Goal: Information Seeking & Learning: Learn about a topic

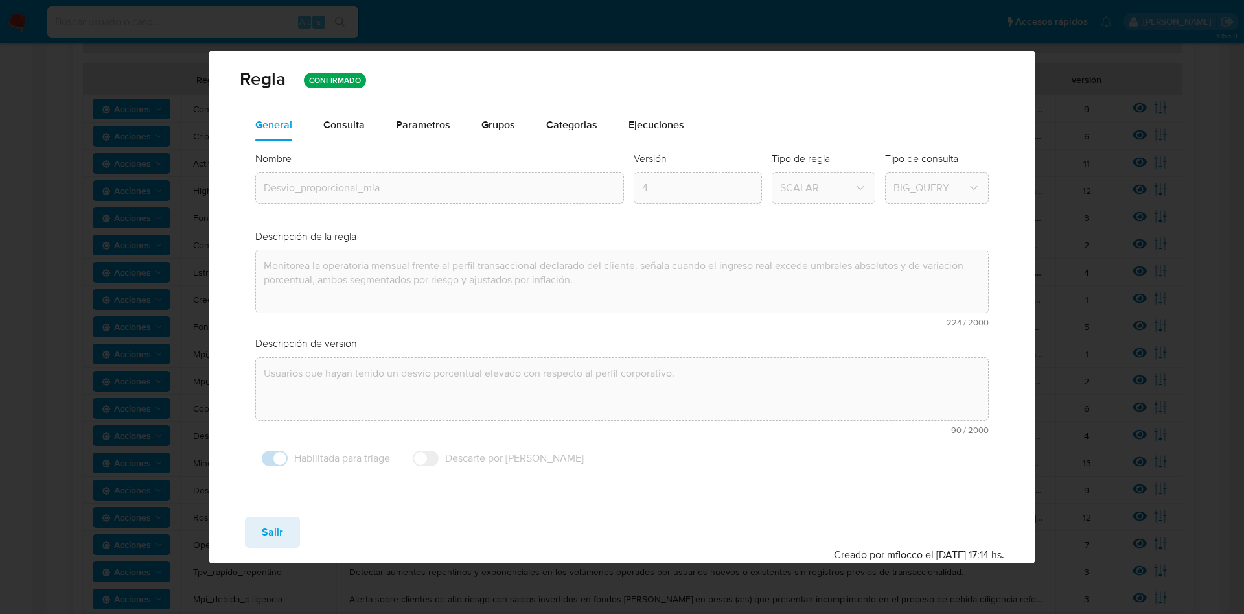
drag, startPoint x: 277, startPoint y: 531, endPoint x: 272, endPoint y: 518, distance: 13.1
click at [275, 531] on span "Salir" at bounding box center [272, 532] width 21 height 29
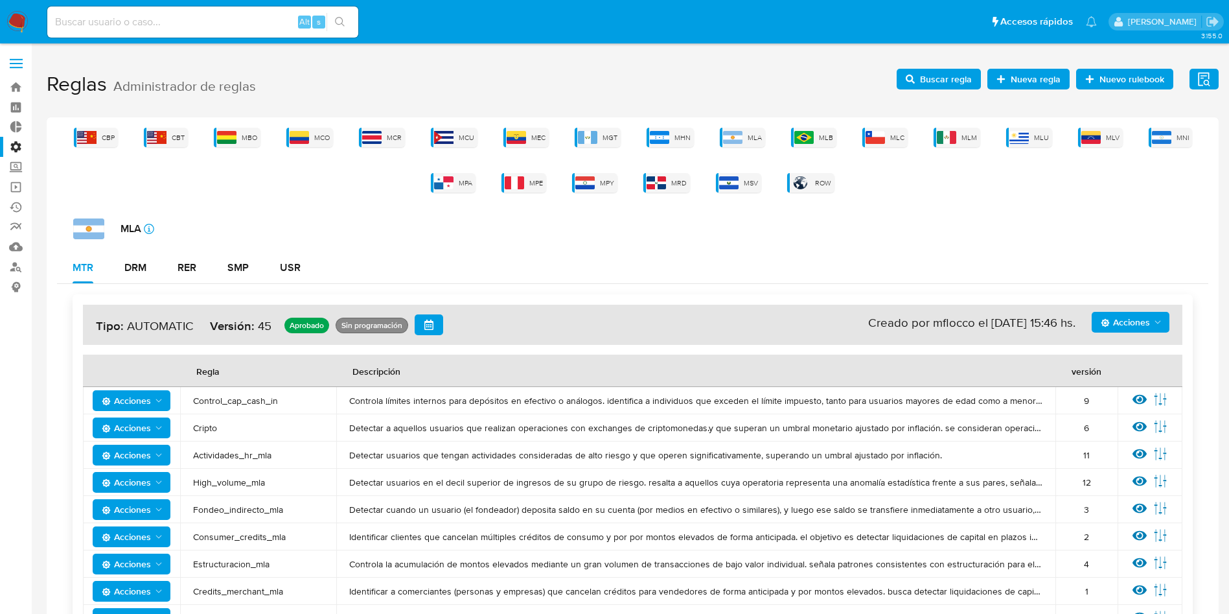
drag, startPoint x: 1036, startPoint y: 139, endPoint x: 969, endPoint y: 161, distance: 70.3
click at [1038, 139] on span "MLU" at bounding box center [1041, 138] width 15 height 10
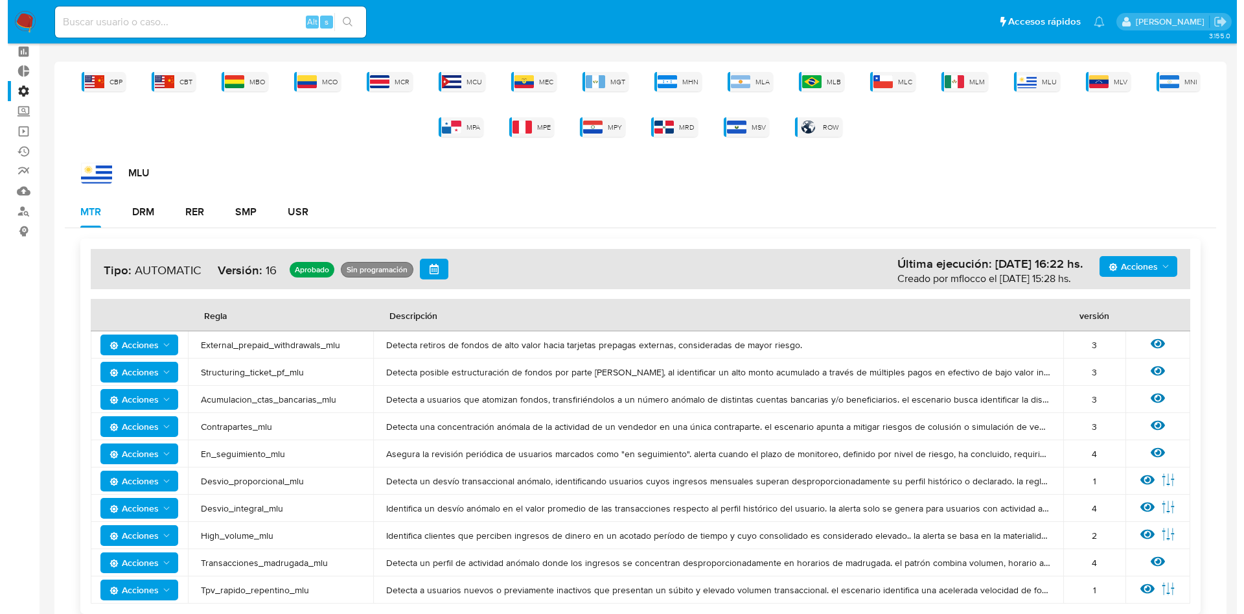
scroll to position [85, 0]
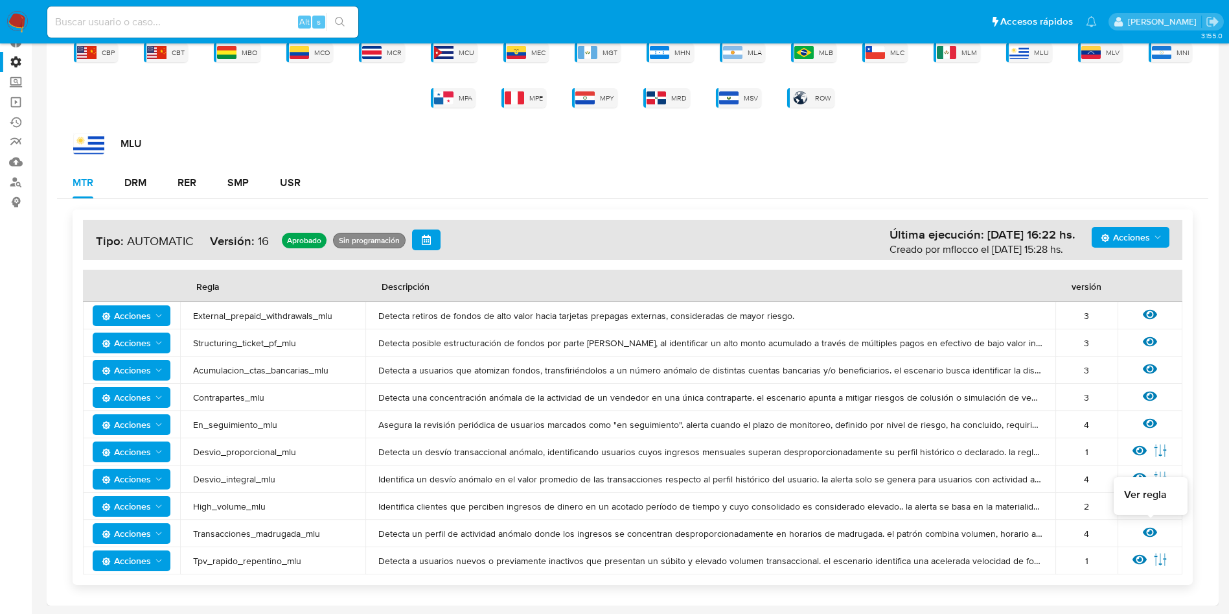
click at [1152, 537] on icon at bounding box center [1150, 532] width 14 height 14
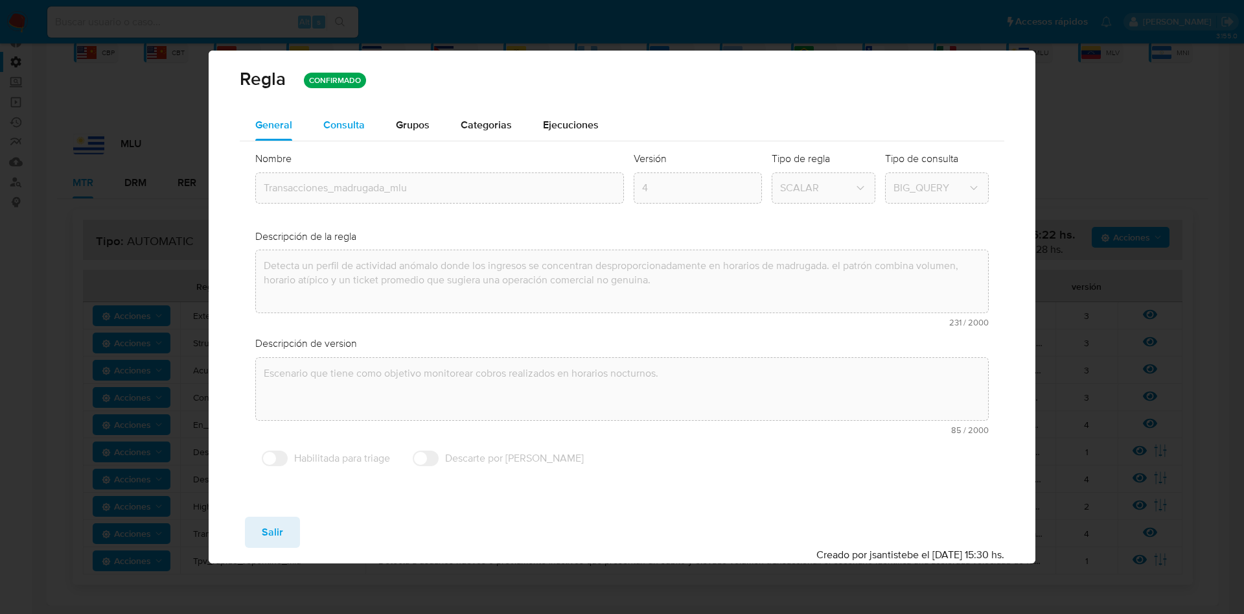
click at [320, 117] on button "Consulta" at bounding box center [344, 125] width 73 height 31
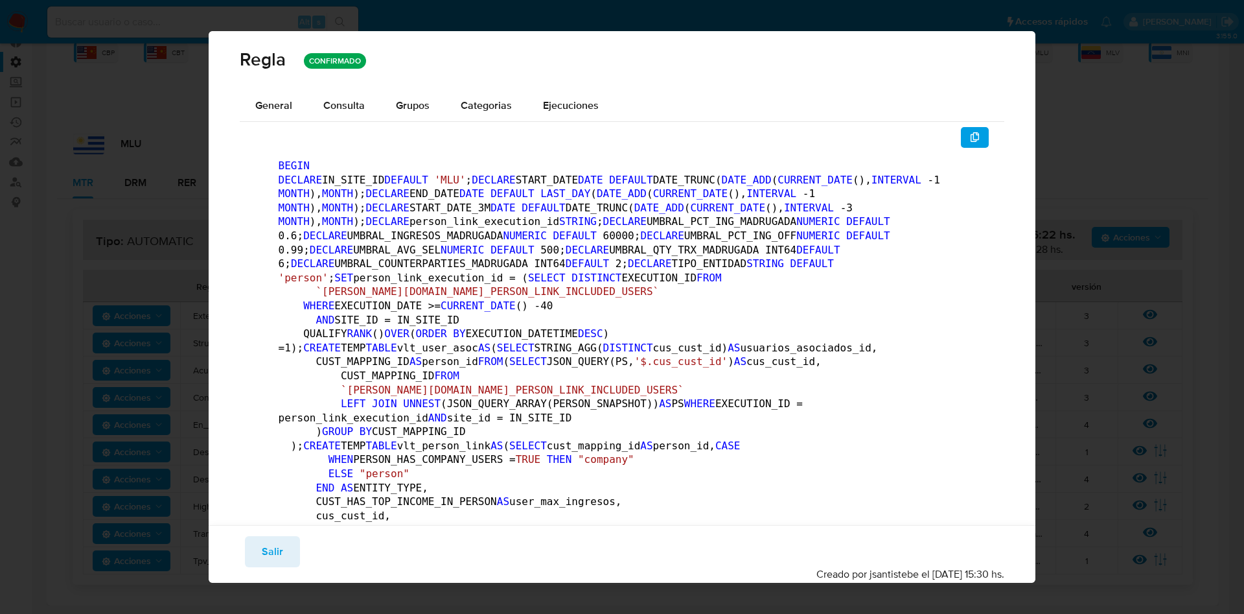
click at [971, 137] on icon "button" at bounding box center [975, 137] width 9 height 10
click at [277, 549] on span "Salir" at bounding box center [272, 551] width 21 height 29
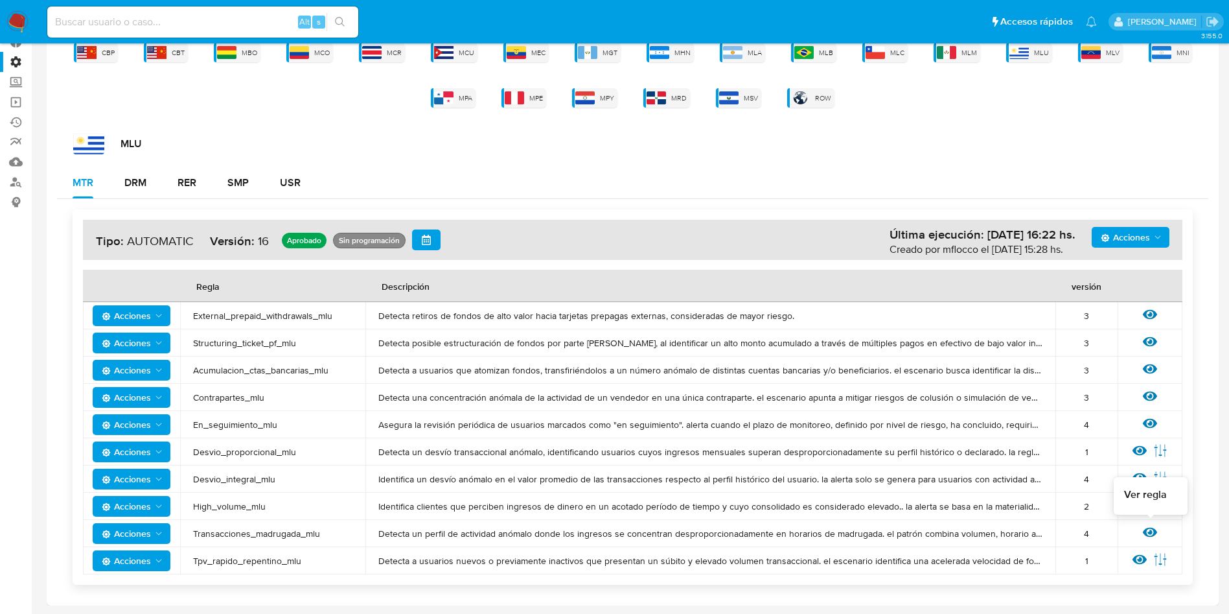
click at [1147, 529] on icon at bounding box center [1150, 532] width 14 height 10
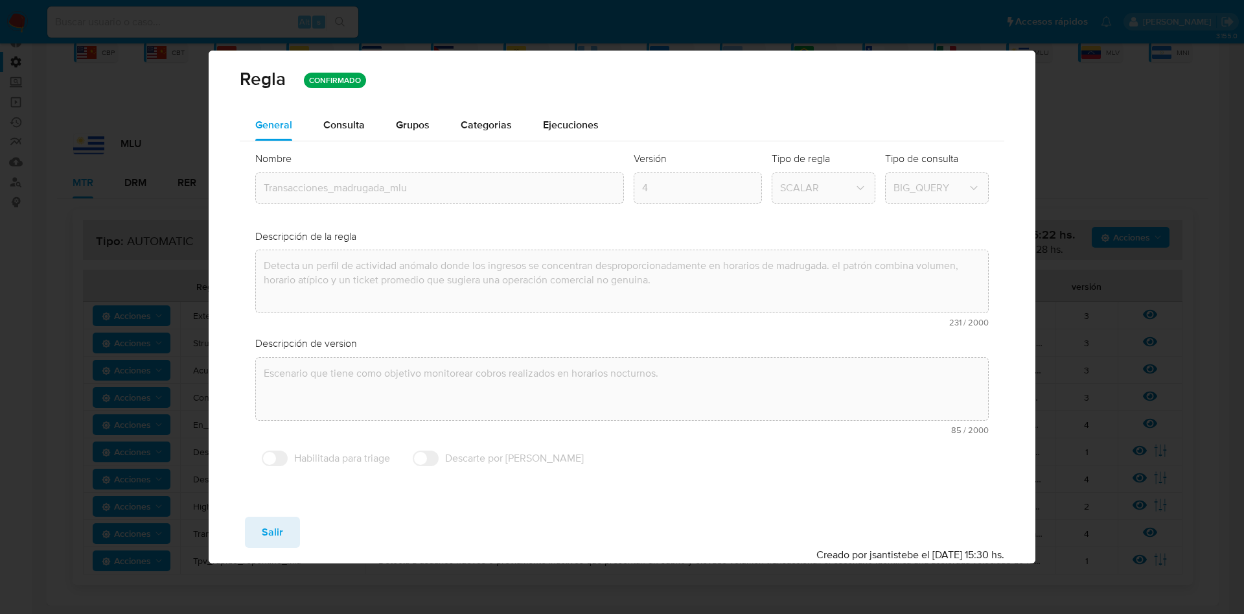
click at [364, 125] on span "Consulta" at bounding box center [343, 124] width 41 height 15
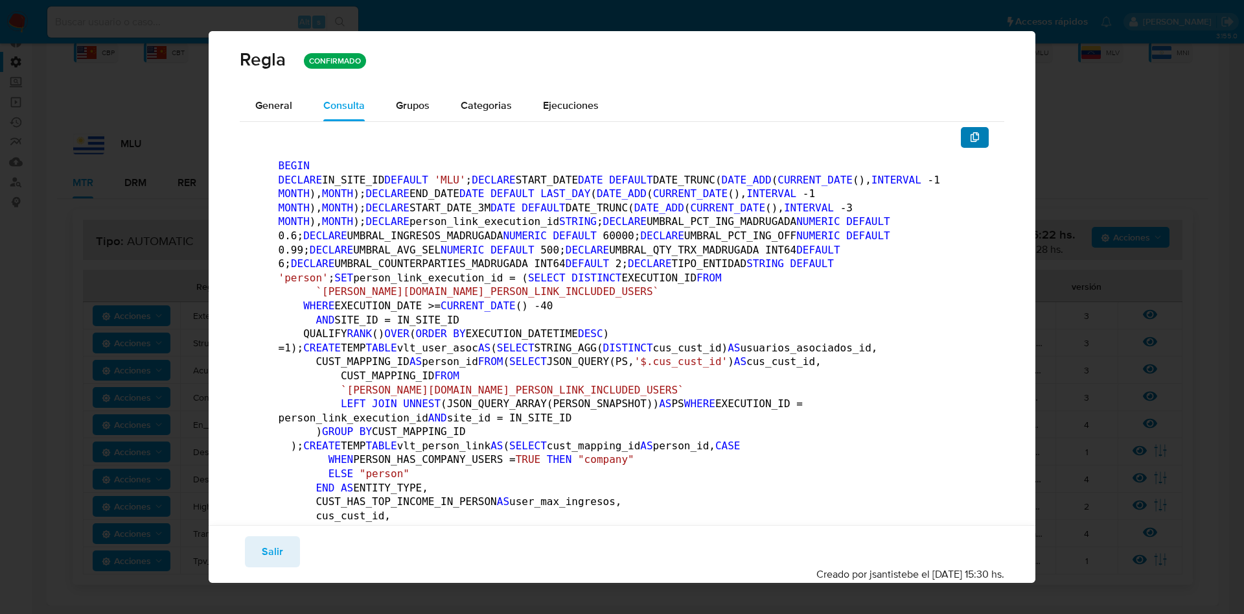
click at [970, 136] on icon "button" at bounding box center [975, 137] width 10 height 10
drag, startPoint x: 251, startPoint y: 85, endPoint x: 261, endPoint y: 104, distance: 21.2
click at [251, 86] on div "Regla CONFIRMADO" at bounding box center [623, 60] width 828 height 59
click at [262, 105] on span "General" at bounding box center [273, 105] width 37 height 15
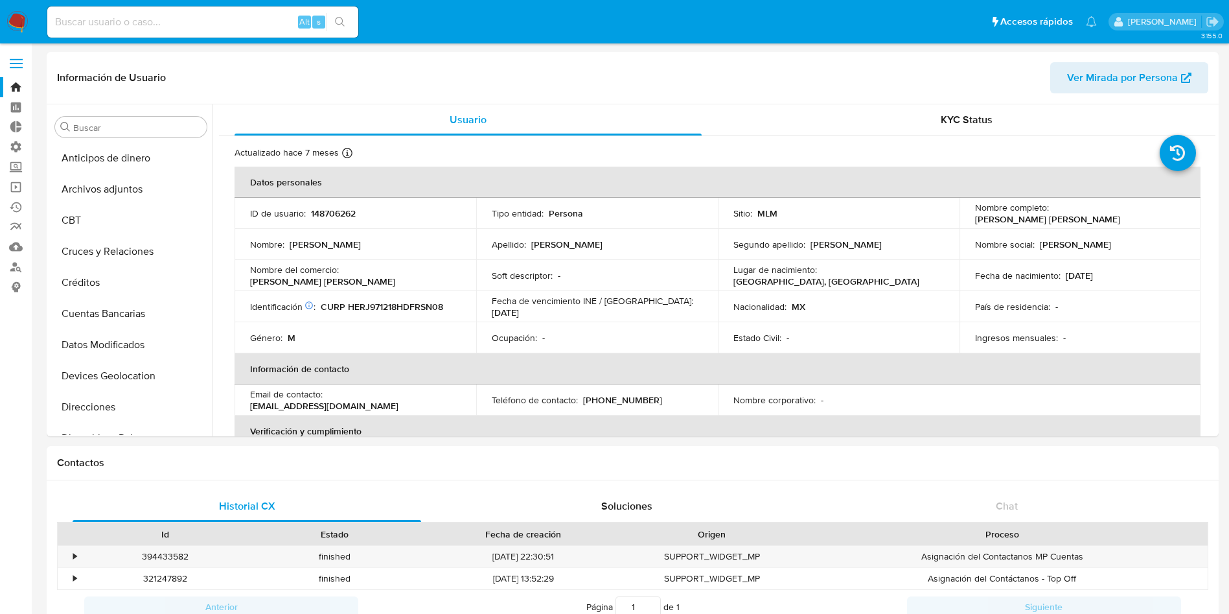
select select "10"
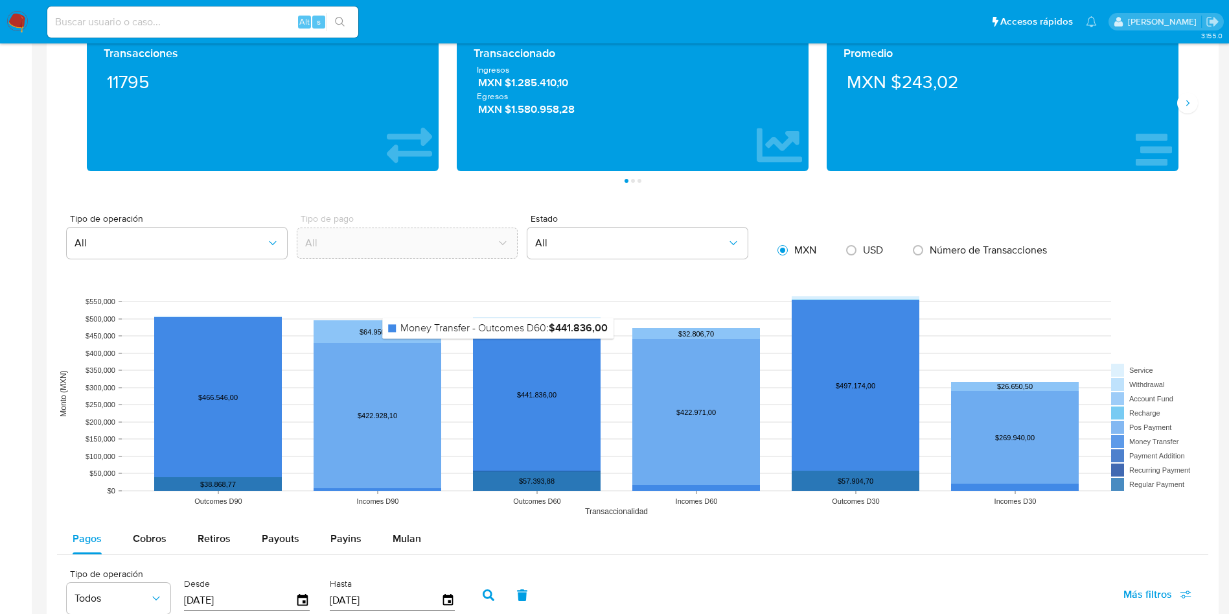
scroll to position [548, 0]
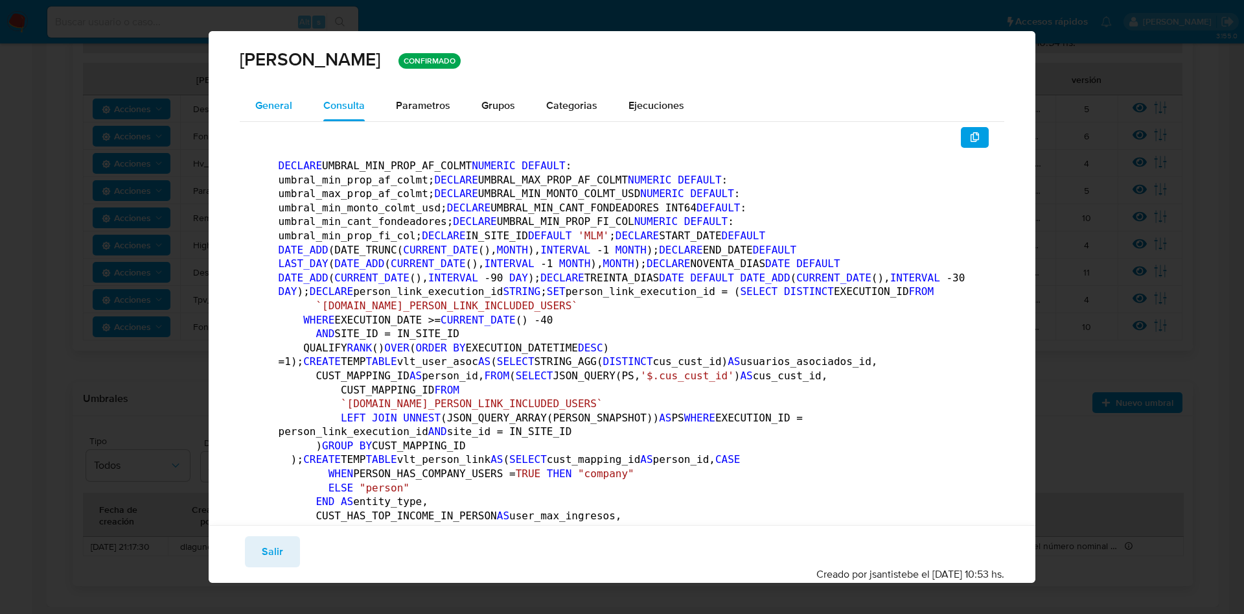
click at [287, 121] on div "General" at bounding box center [273, 105] width 37 height 31
